Goal: Task Accomplishment & Management: Complete application form

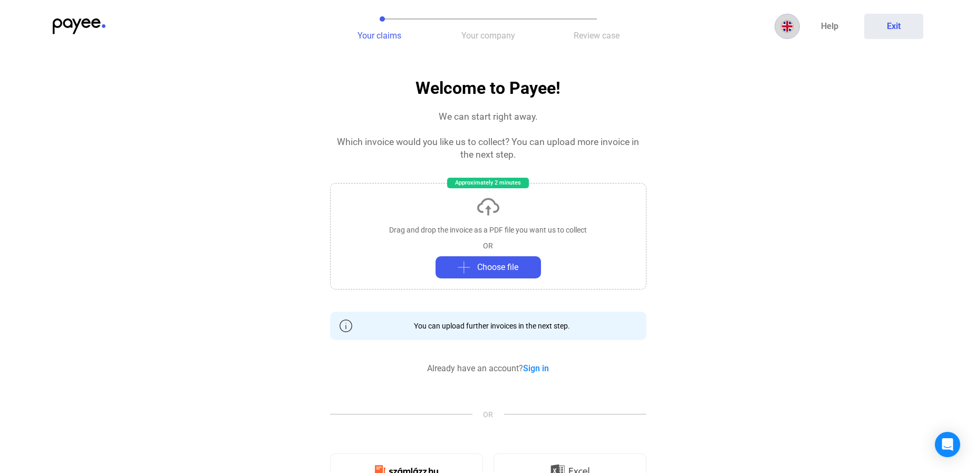
click at [785, 29] on img at bounding box center [787, 26] width 13 height 13
click at [791, 53] on img at bounding box center [789, 51] width 13 height 13
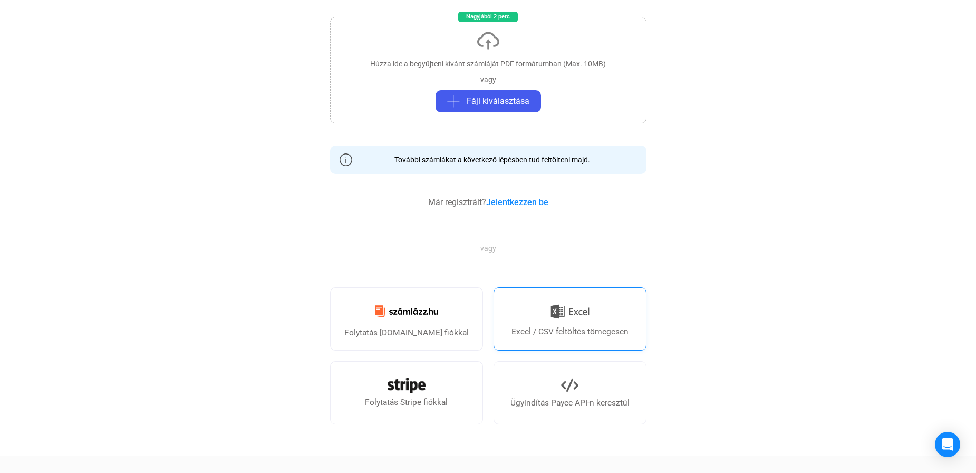
scroll to position [211, 0]
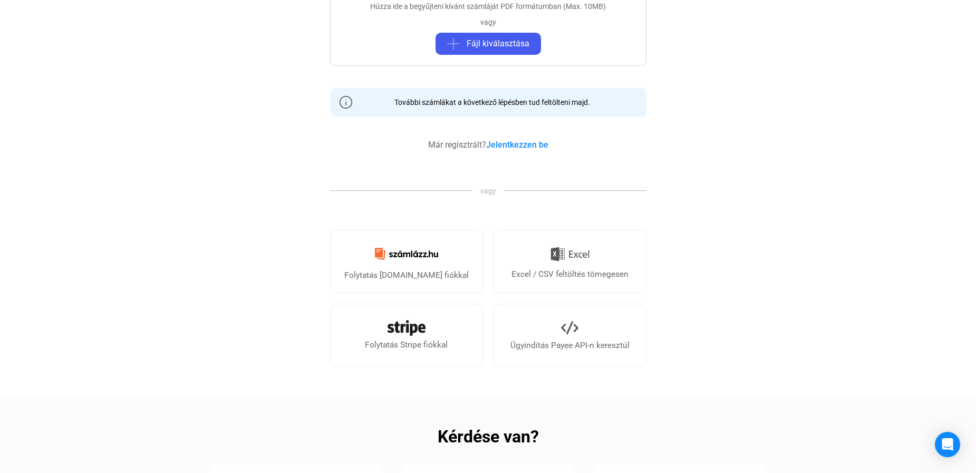
click at [533, 151] on section "Üdvözöljük a Payee-nél! Azonnal bele is vághatunk. Melyik számláját gyűjtsük be…" at bounding box center [488, 117] width 316 height 499
click at [534, 140] on link "Jelentkezzen be" at bounding box center [517, 145] width 62 height 10
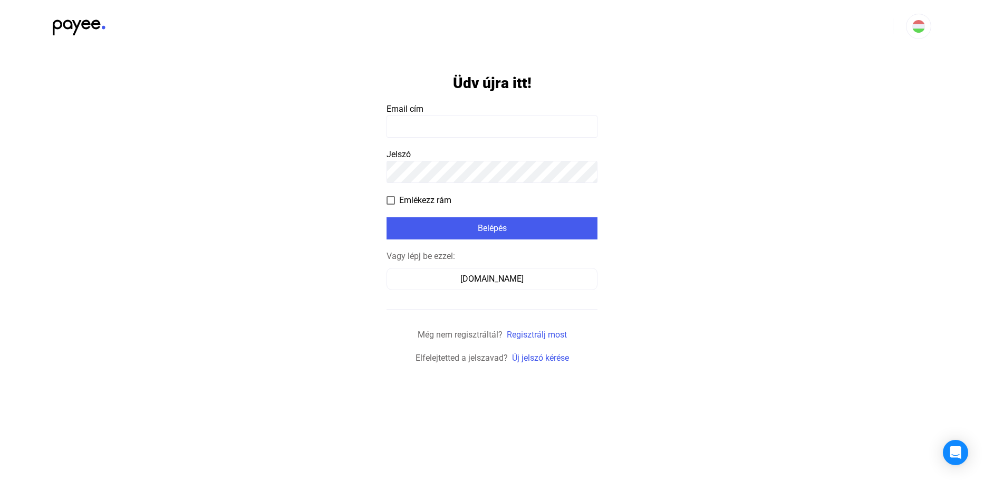
type input "**********"
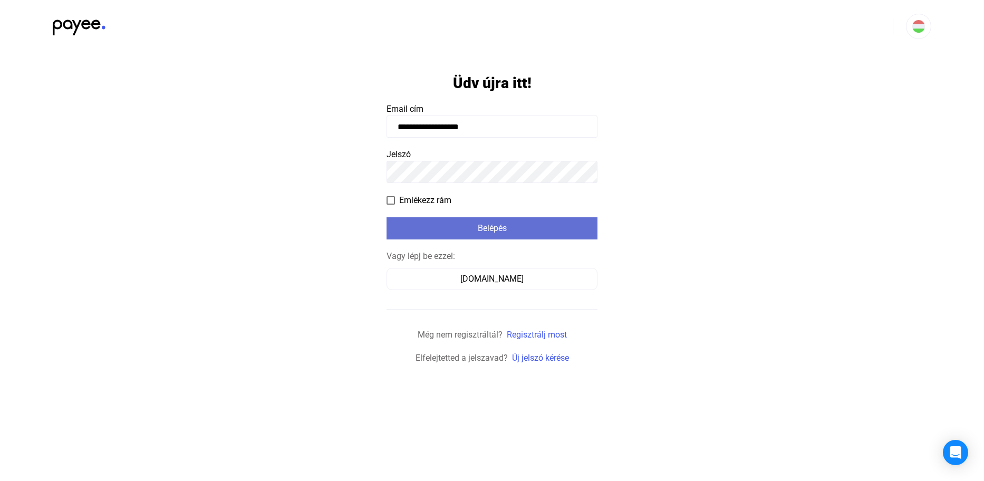
click at [480, 228] on div "Belépés" at bounding box center [492, 228] width 205 height 13
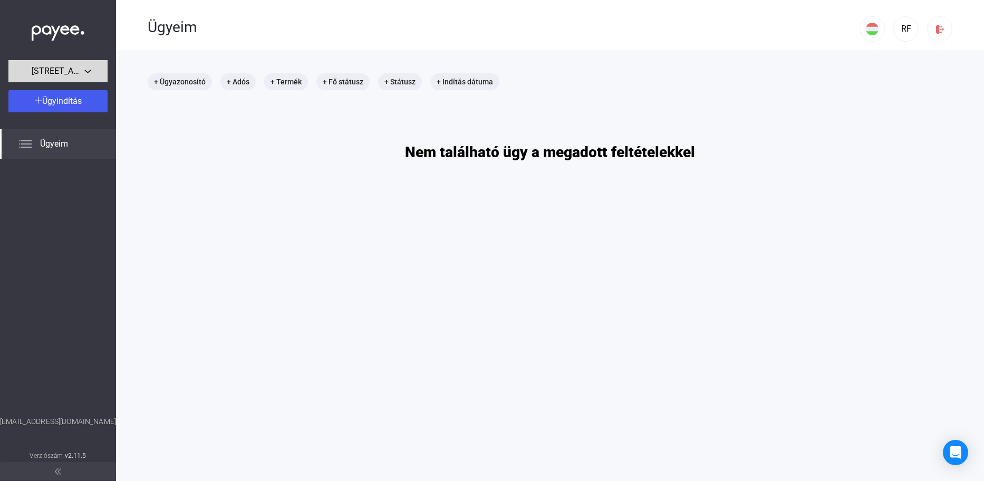
click at [75, 75] on span "[STREET_ADDRESS]. TÁRSASHÁZ" at bounding box center [58, 71] width 53 height 13
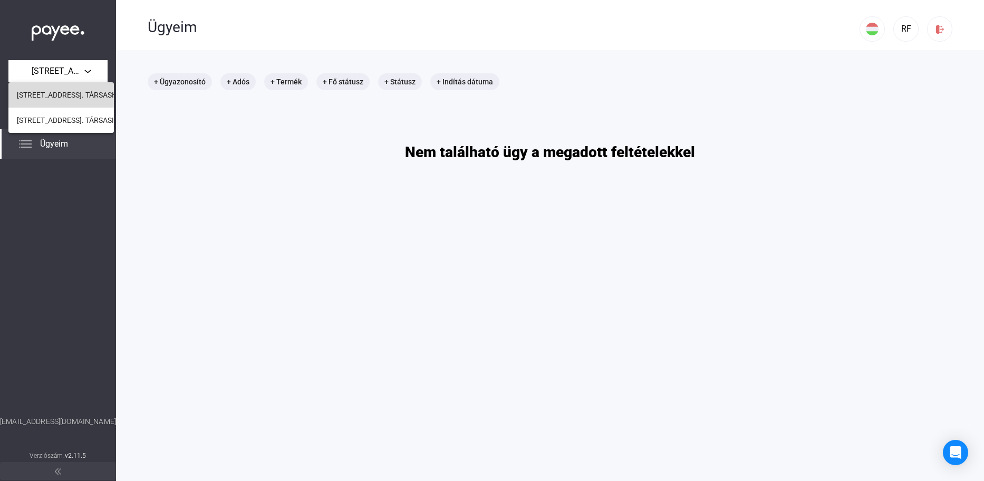
click at [62, 96] on span "[STREET_ADDRESS]. TÁRSASHÁZ" at bounding box center [71, 95] width 109 height 13
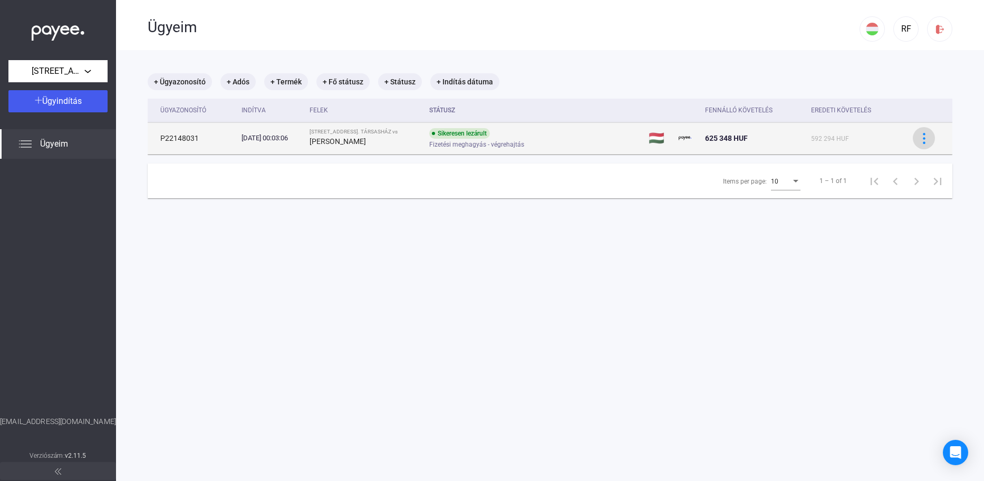
click at [918, 139] on img at bounding box center [923, 138] width 11 height 11
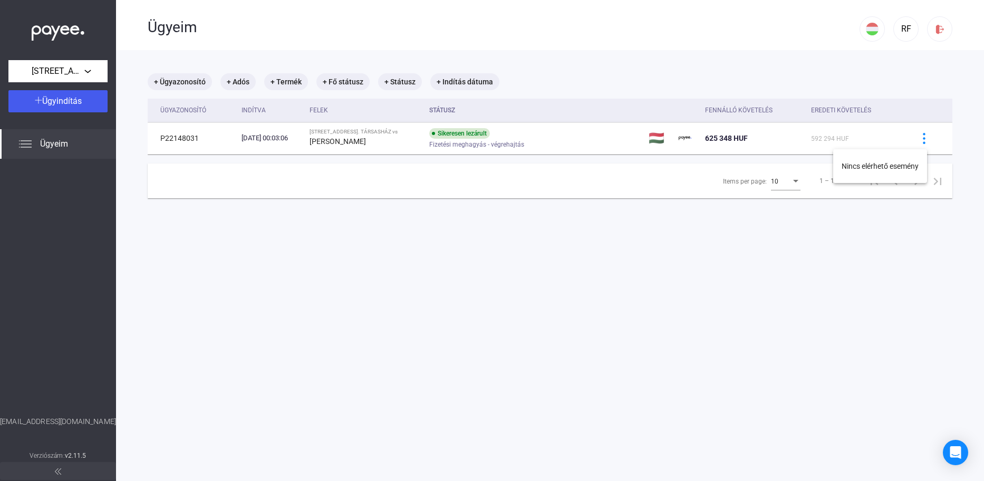
click at [861, 258] on div at bounding box center [492, 240] width 984 height 481
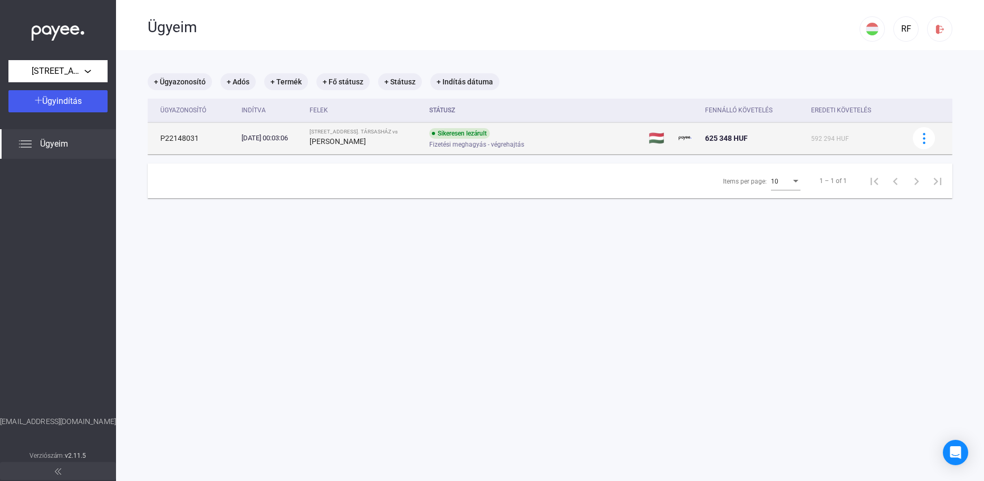
click at [549, 139] on div "Sikeresen lezárult Fizetési meghagyás - végrehajtás" at bounding box center [513, 138] width 168 height 21
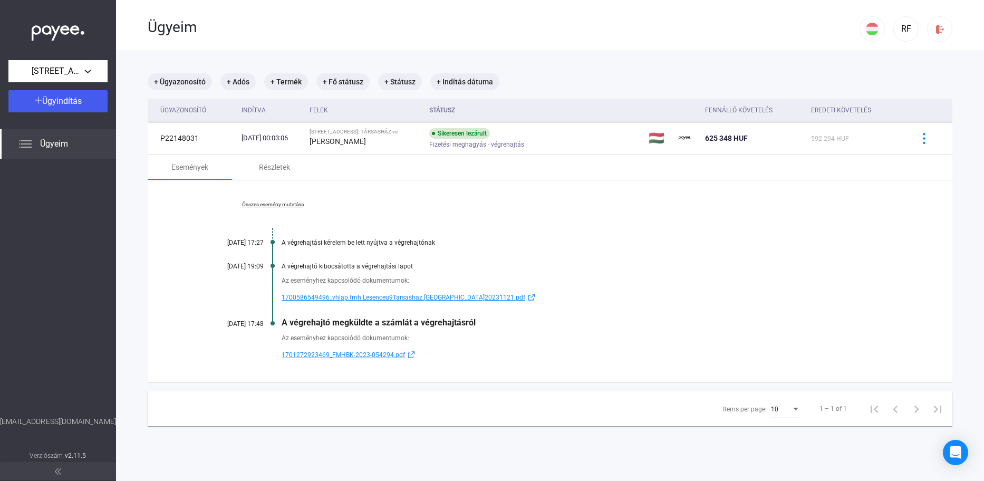
click at [273, 206] on link "Összes esemény mutatása" at bounding box center [272, 204] width 144 height 6
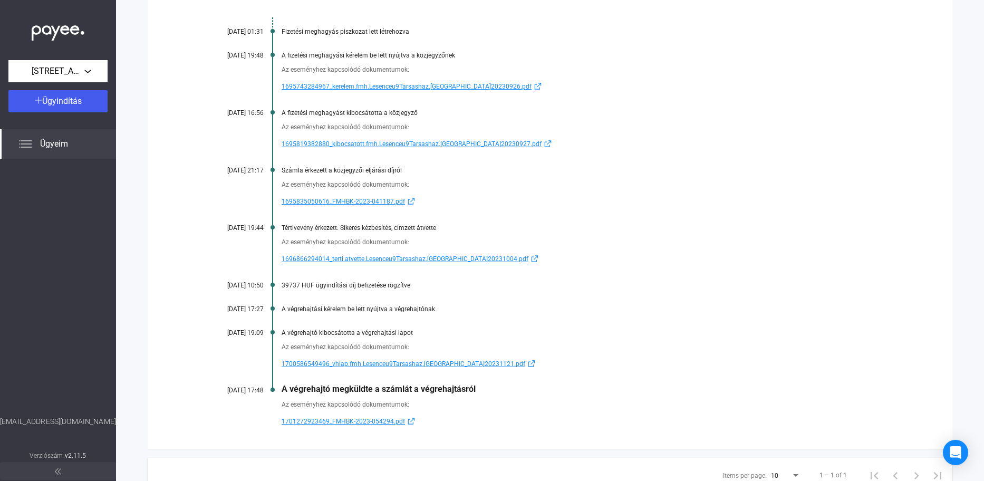
scroll to position [254, 0]
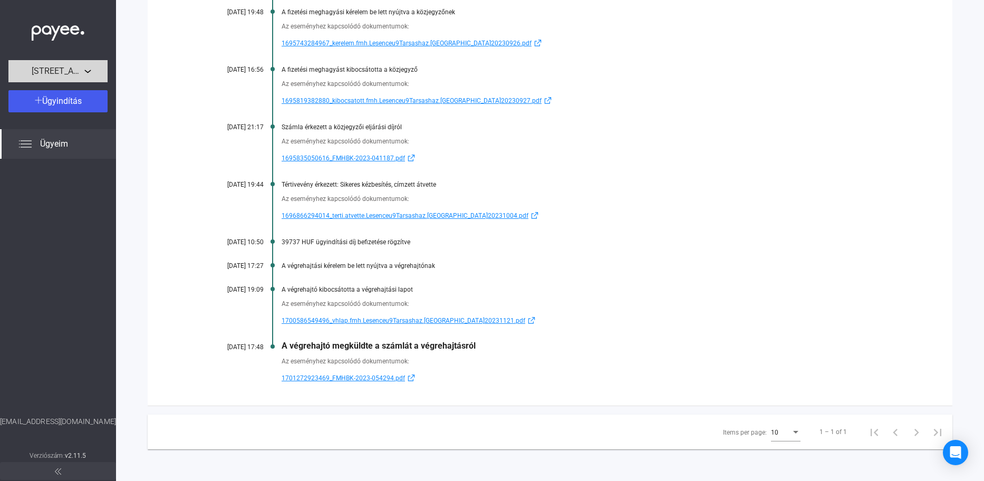
click at [54, 69] on span "[STREET_ADDRESS]. TÁRSASHÁZ" at bounding box center [58, 71] width 53 height 13
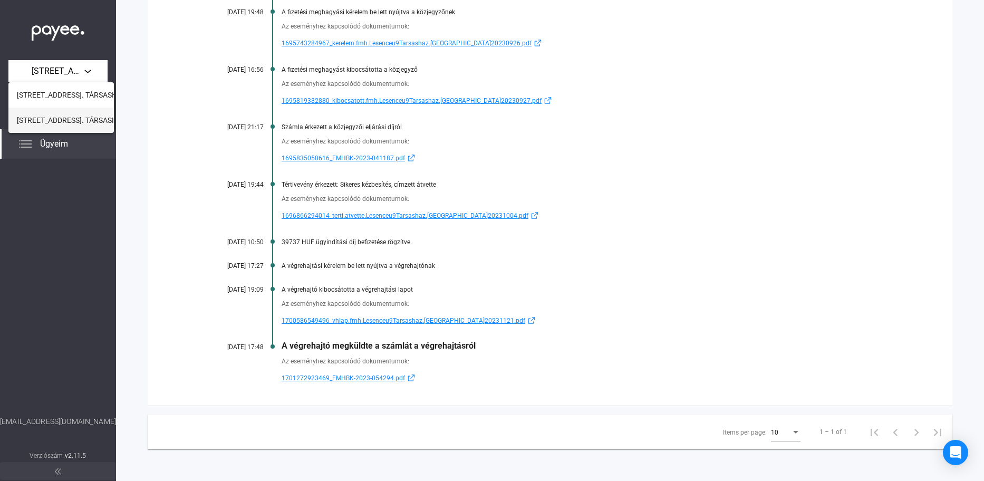
click at [65, 116] on span "[STREET_ADDRESS]. TÁRSASHÁZ" at bounding box center [71, 120] width 109 height 13
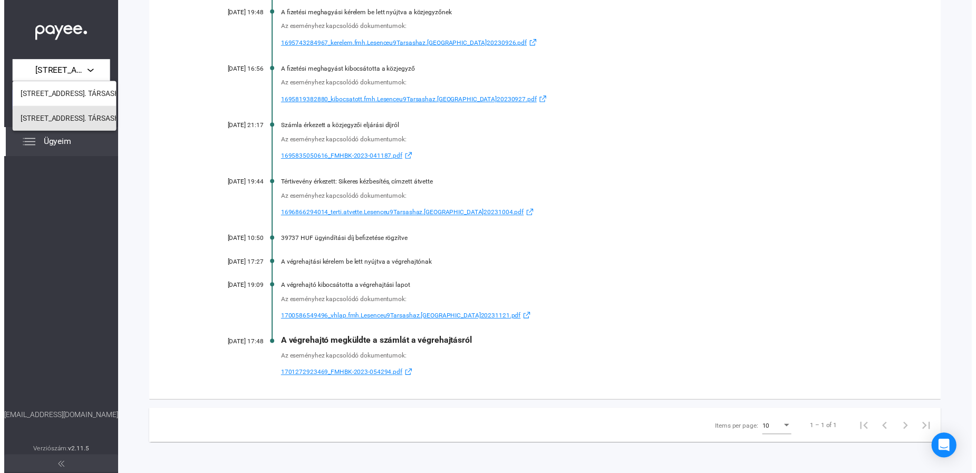
scroll to position [50, 0]
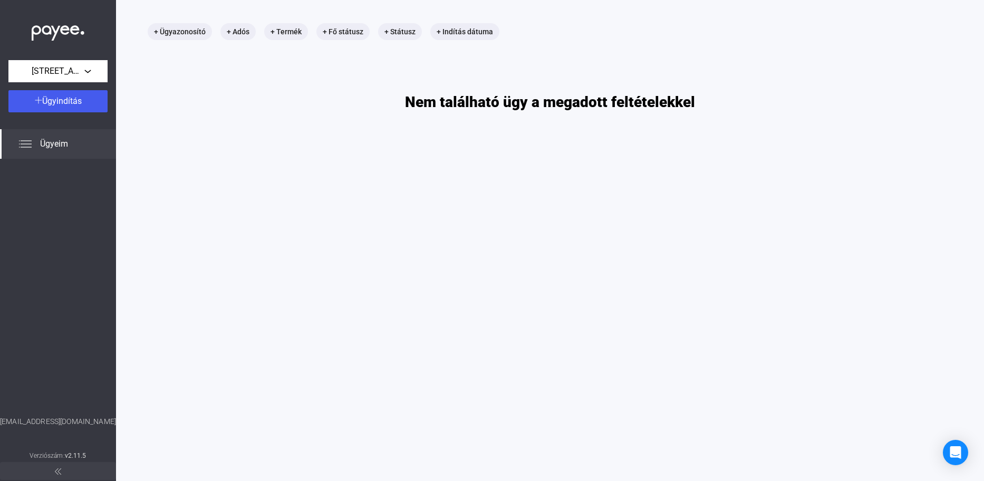
click at [27, 135] on div "Ügyeim" at bounding box center [58, 144] width 116 height 30
click at [48, 157] on div "Ügyeim" at bounding box center [58, 144] width 116 height 30
click at [53, 143] on span "Ügyeim" at bounding box center [54, 144] width 28 height 13
click at [66, 98] on span "Ügyindítás" at bounding box center [62, 101] width 40 height 10
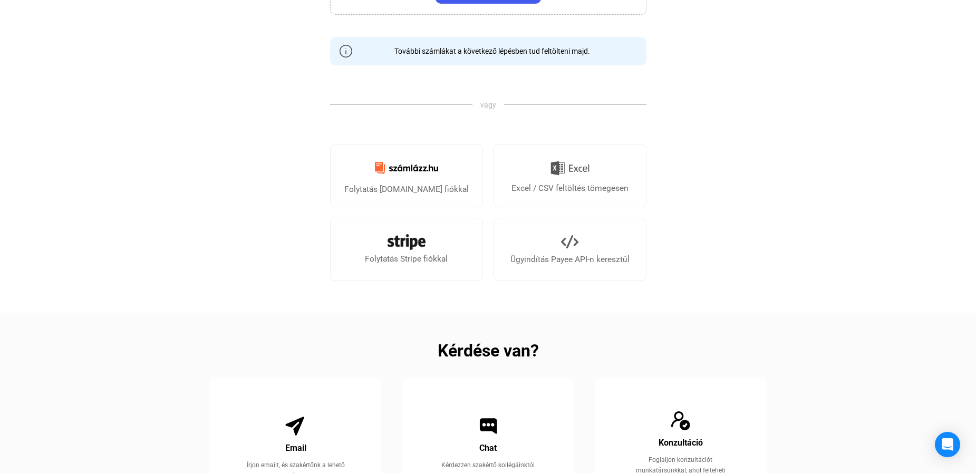
scroll to position [264, 0]
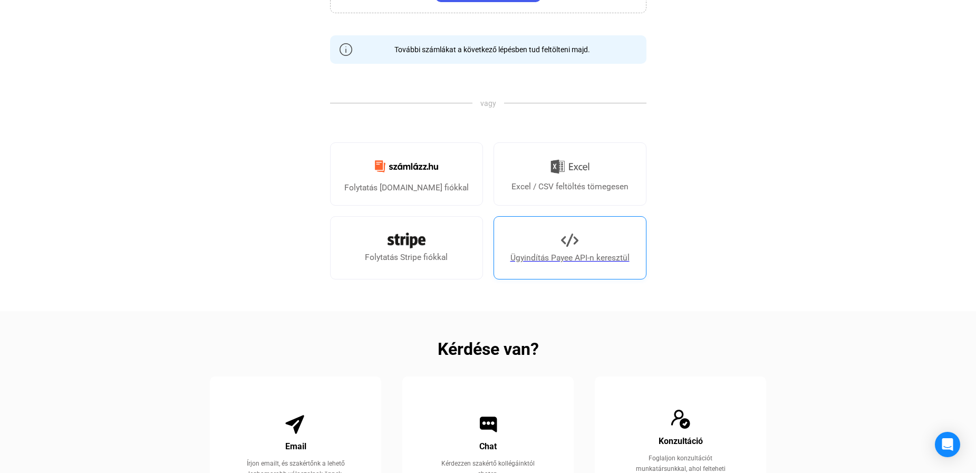
click at [550, 228] on link "Ügyindítás Payee API-n keresztül" at bounding box center [569, 247] width 153 height 63
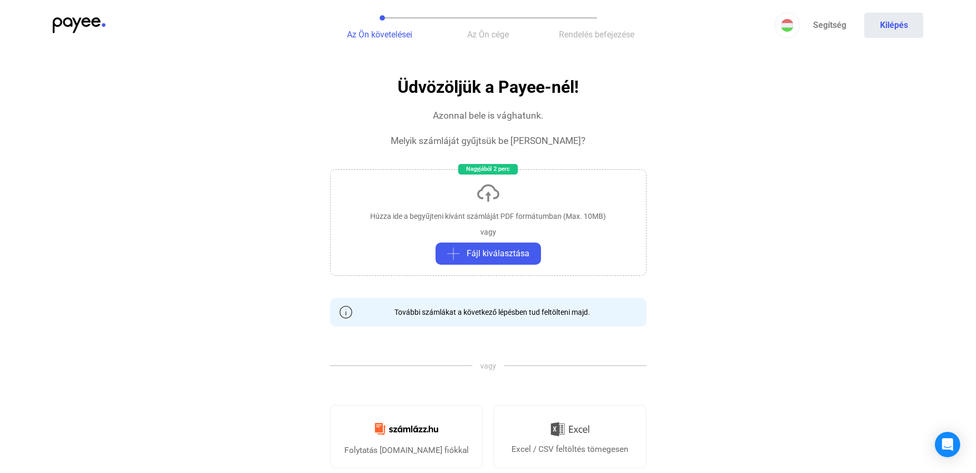
scroll to position [0, 0]
